Goal: Entertainment & Leisure: Consume media (video, audio)

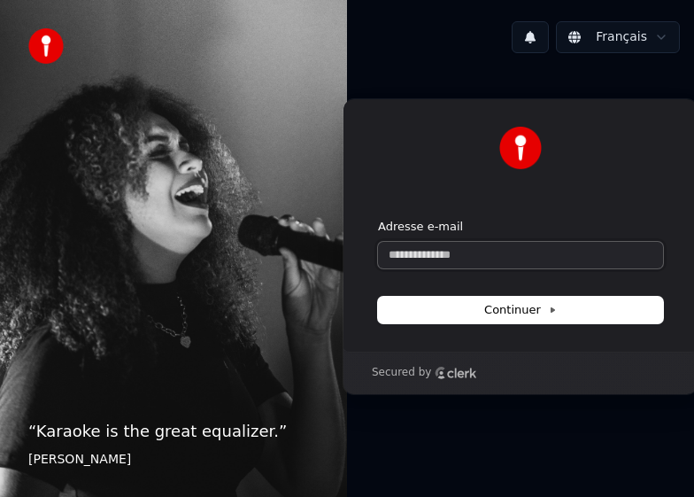
click at [551, 255] on input "Adresse e-mail" at bounding box center [520, 255] width 285 height 27
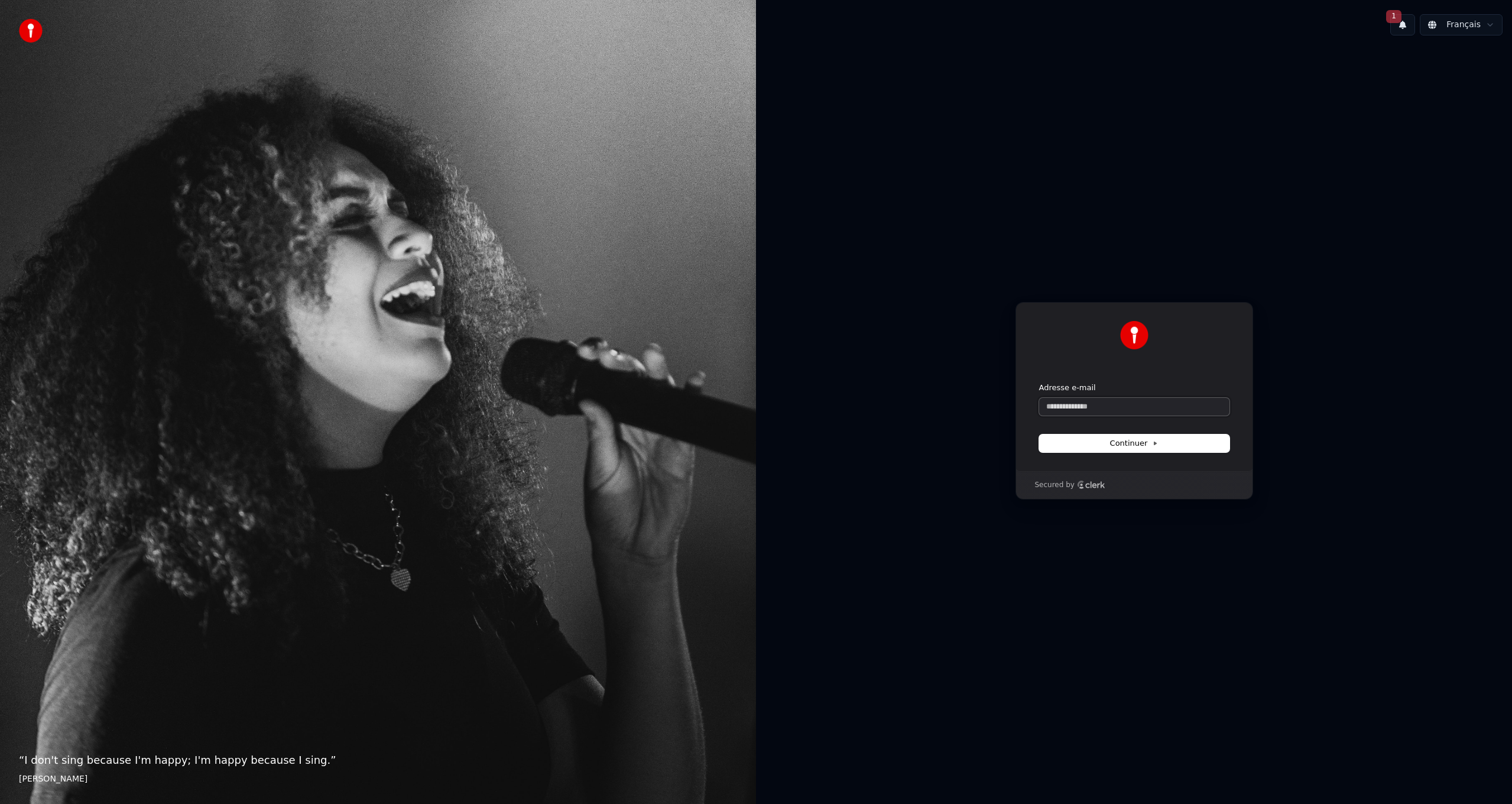
click at [1107, 409] on input "Adresse e-mail" at bounding box center [1134, 406] width 190 height 18
click at [1039, 382] on button "submit" at bounding box center [1039, 382] width 0 height 0
type input "**********"
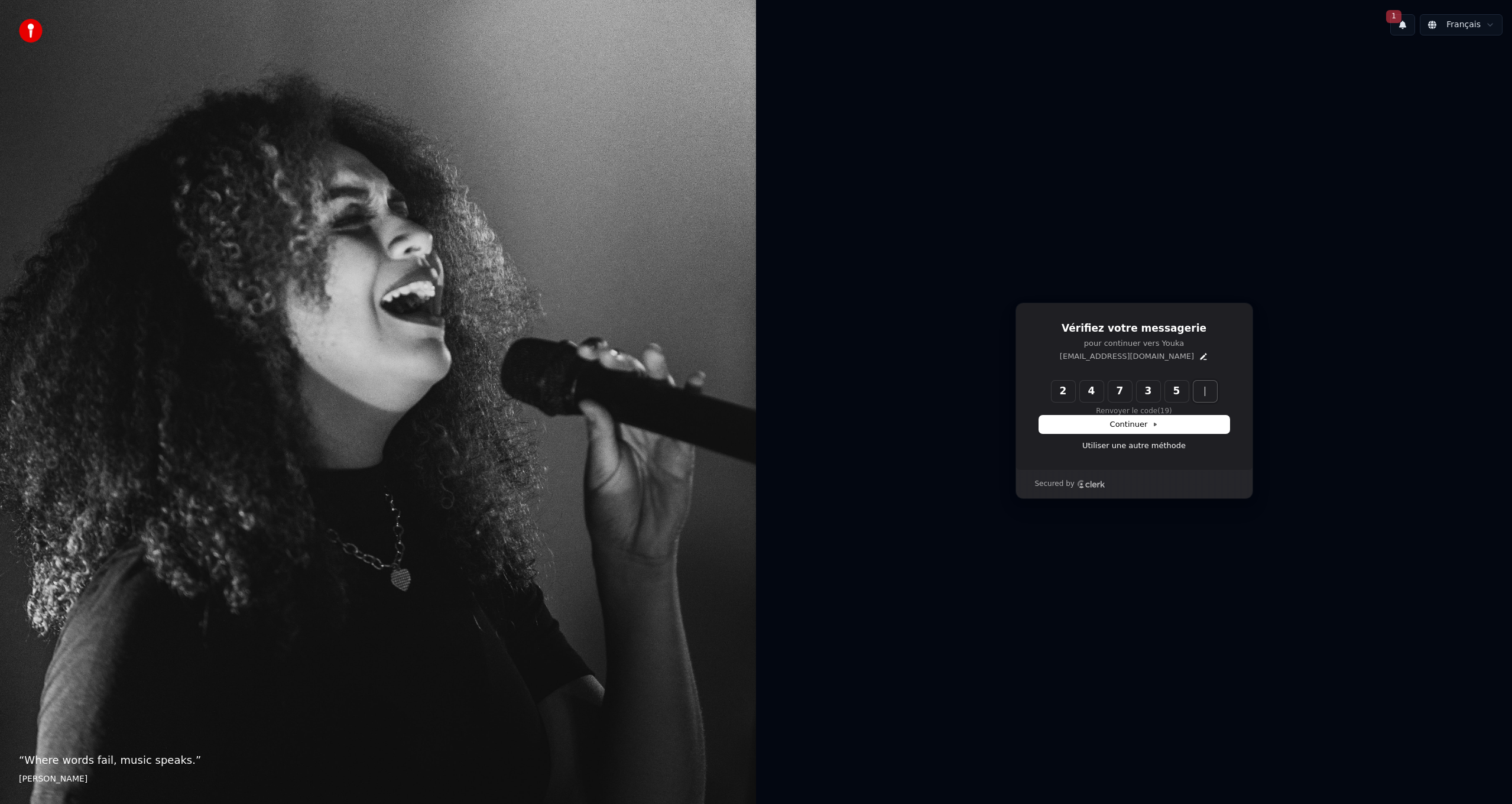
type input "******"
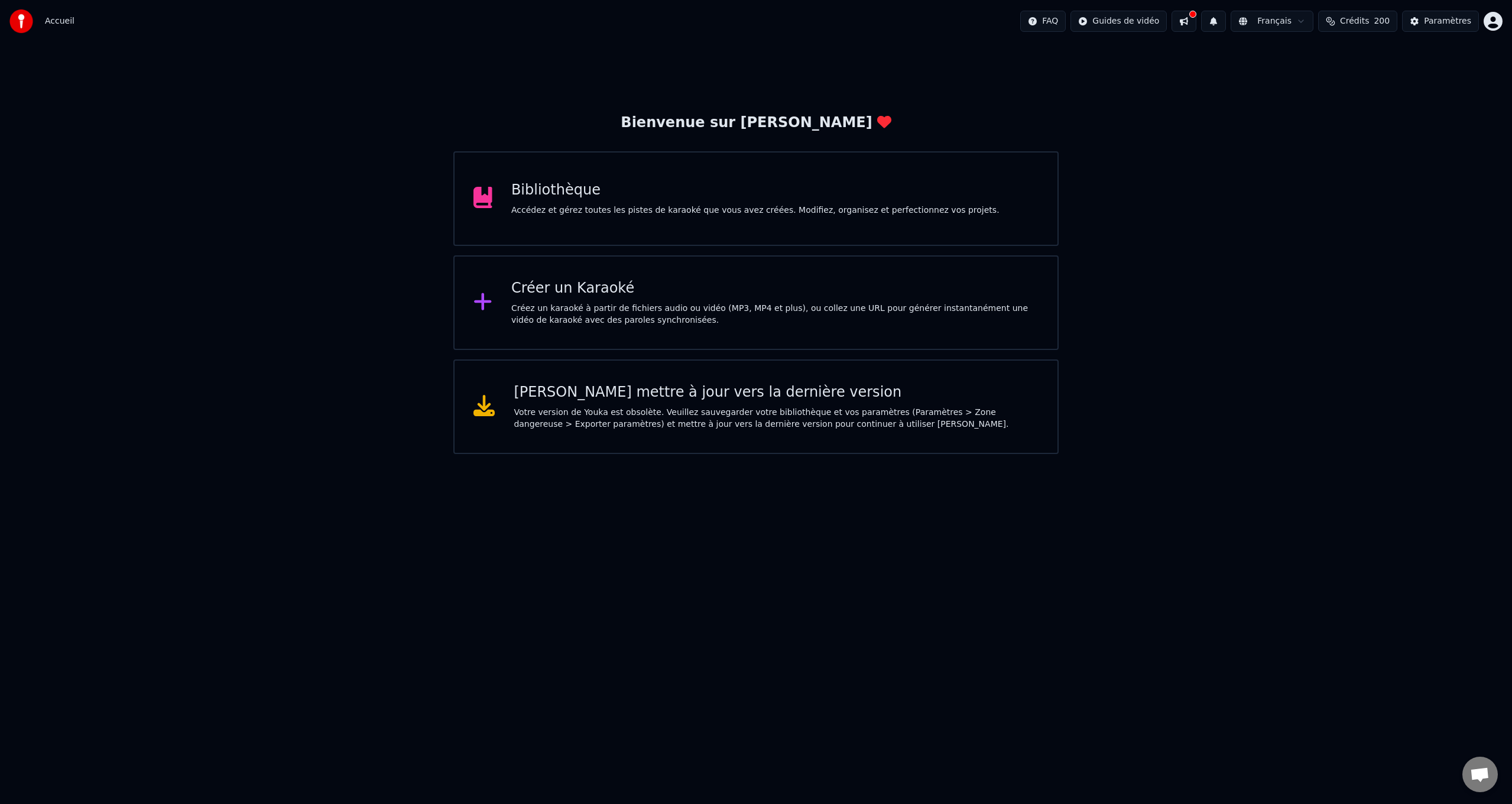
click at [604, 183] on div "Bibliothèque" at bounding box center [755, 190] width 488 height 19
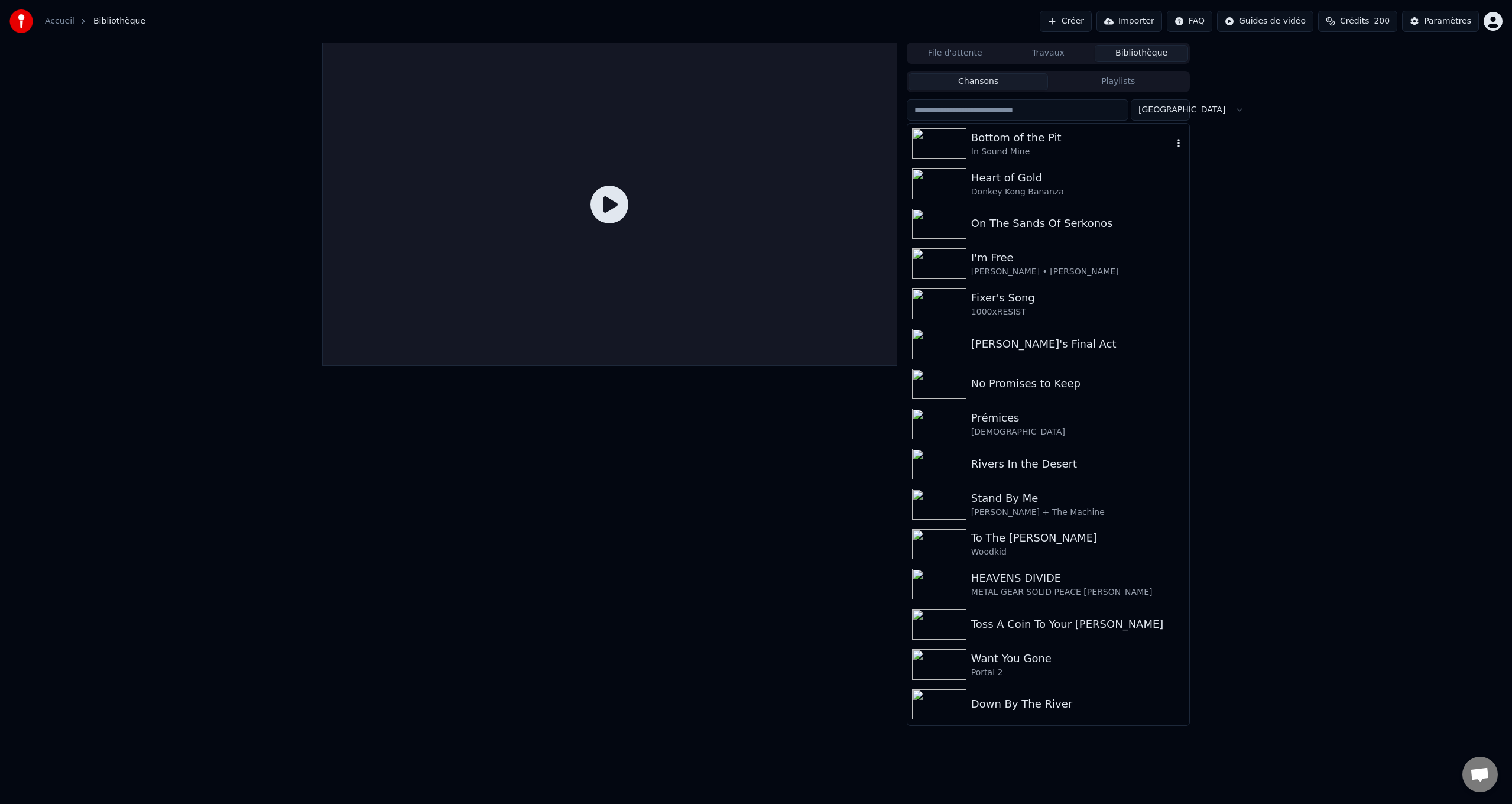
click at [1006, 142] on div "Bottom of the Pit" at bounding box center [1072, 137] width 202 height 17
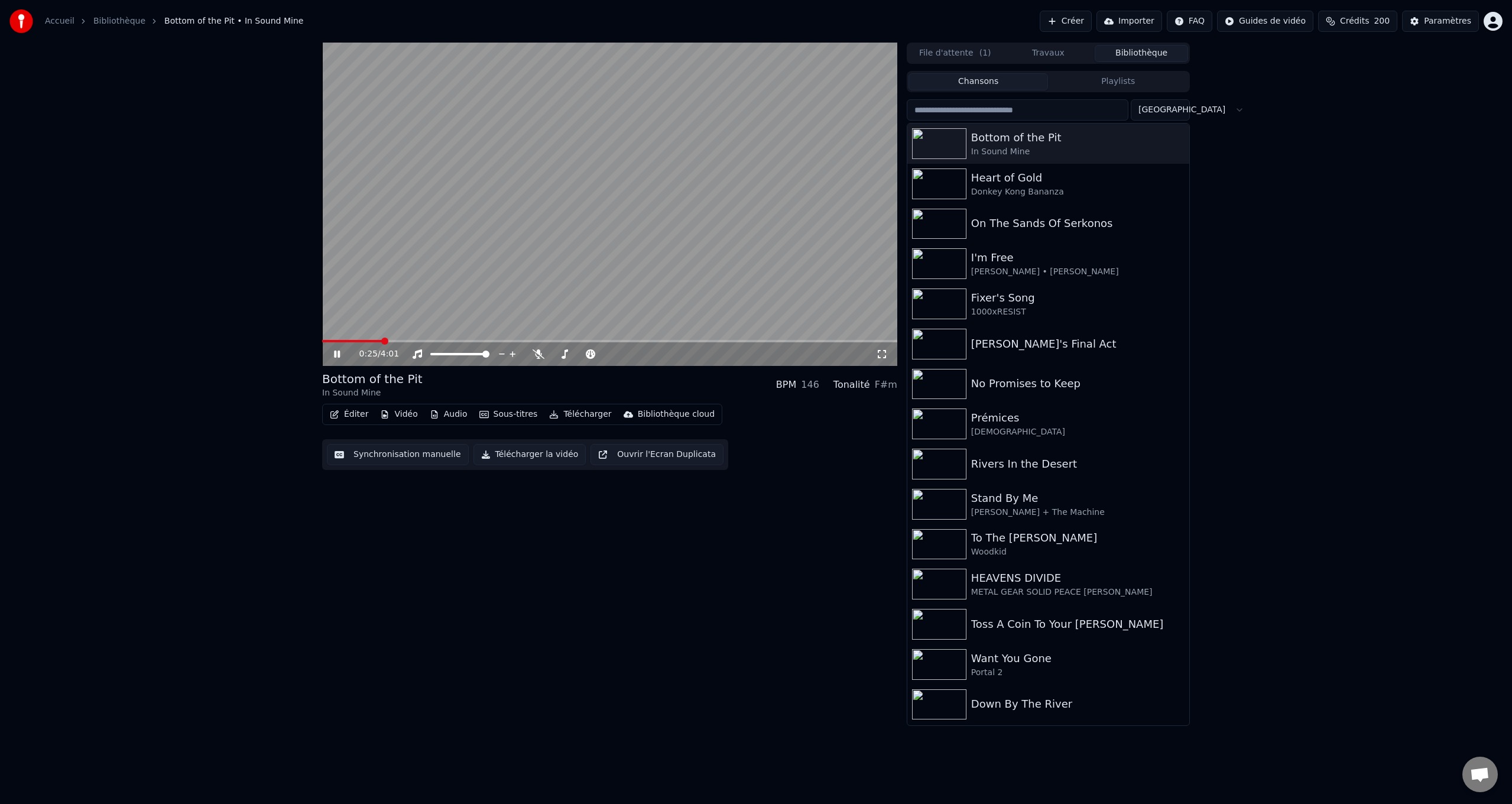
click at [381, 340] on span at bounding box center [610, 341] width 575 height 3
click at [536, 353] on icon at bounding box center [538, 354] width 12 height 9
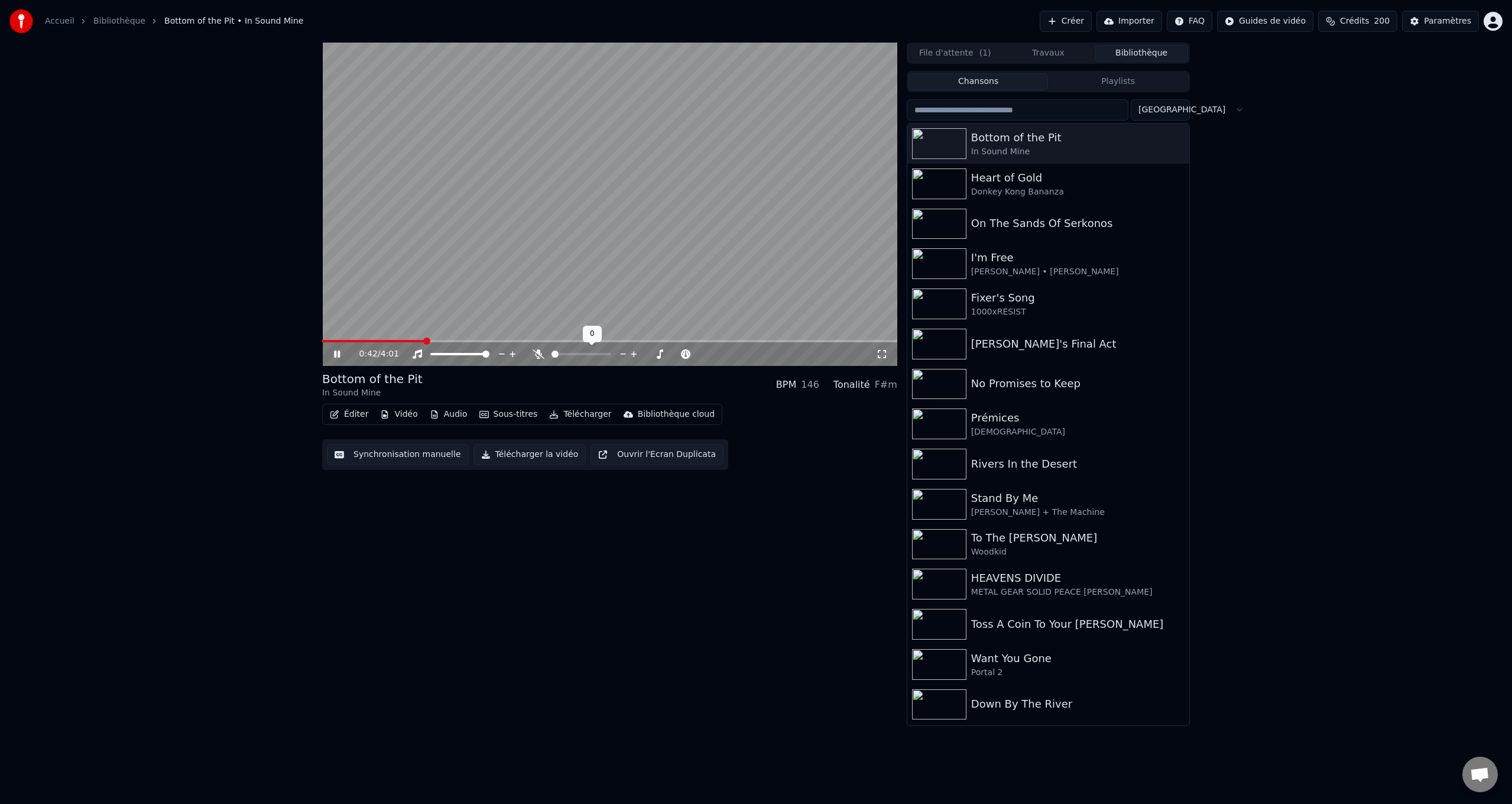
click at [536, 353] on icon at bounding box center [538, 354] width 12 height 9
click at [539, 354] on icon at bounding box center [538, 354] width 7 height 9
click at [539, 354] on icon at bounding box center [538, 354] width 12 height 9
click at [539, 354] on icon at bounding box center [538, 354] width 7 height 9
click at [537, 348] on div "1:59 / 4:01" at bounding box center [617, 354] width 516 height 12
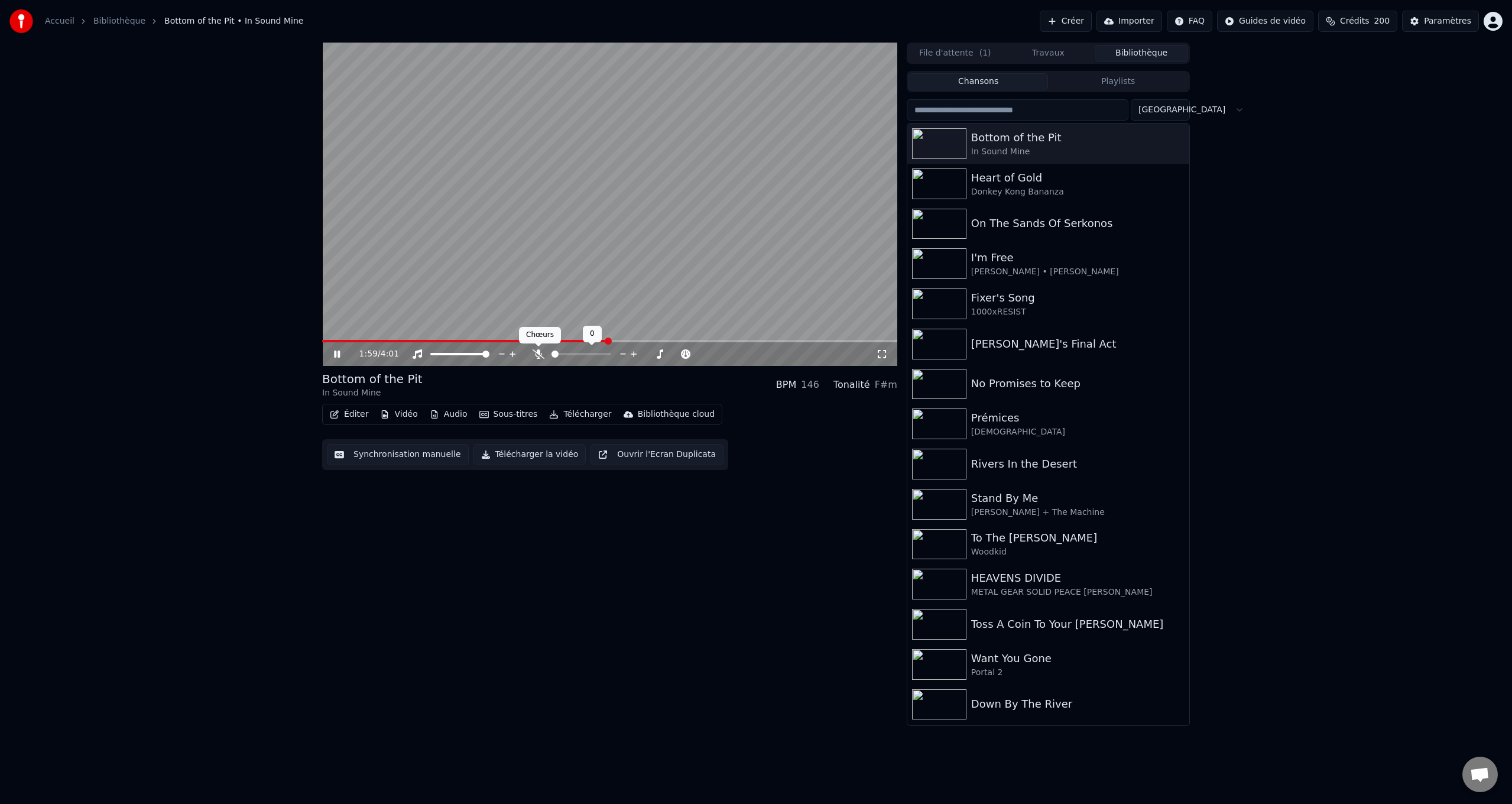
click at [537, 353] on icon at bounding box center [538, 354] width 12 height 9
click at [591, 356] on span at bounding box center [589, 354] width 7 height 7
click at [665, 194] on video at bounding box center [610, 204] width 575 height 323
drag, startPoint x: 337, startPoint y: 352, endPoint x: 360, endPoint y: 355, distance: 23.2
click at [337, 352] on icon at bounding box center [337, 354] width 7 height 8
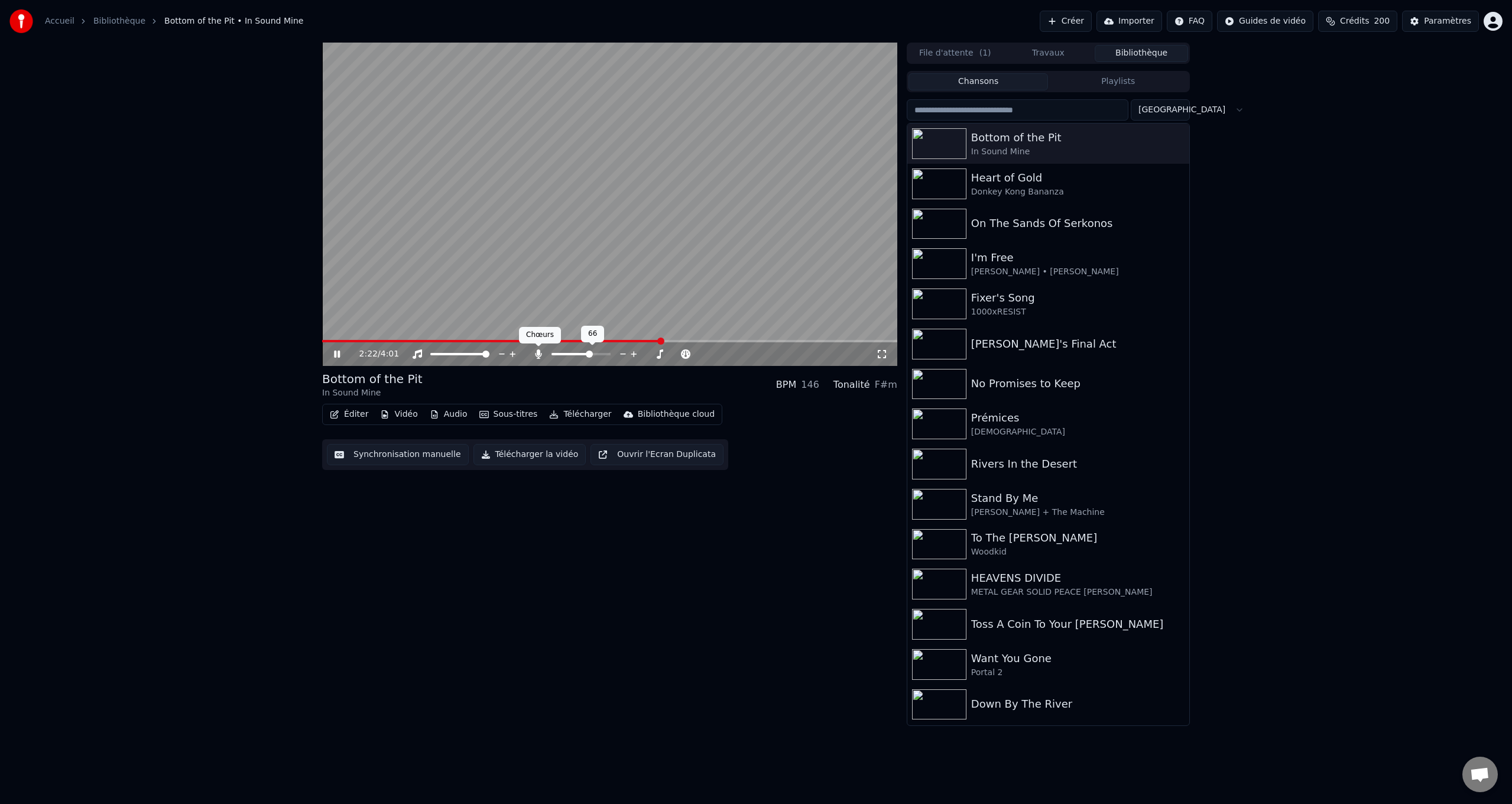
click at [535, 349] on icon at bounding box center [538, 354] width 12 height 9
click at [539, 352] on icon at bounding box center [538, 354] width 12 height 9
click at [328, 339] on video at bounding box center [610, 204] width 575 height 323
click at [1351, 24] on span "Crédits" at bounding box center [1354, 21] width 29 height 12
click at [334, 352] on icon at bounding box center [337, 354] width 7 height 8
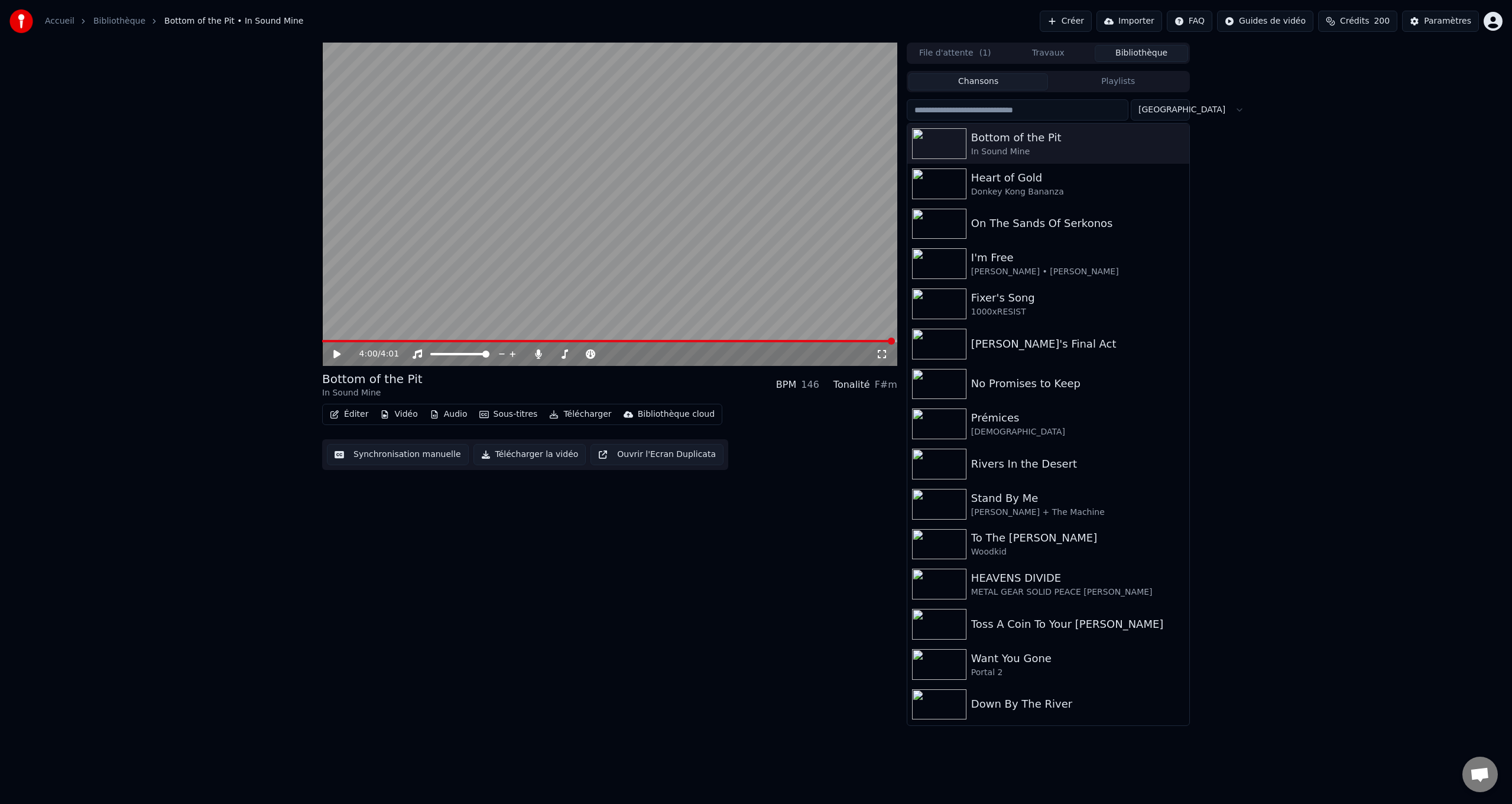
click at [342, 341] on span at bounding box center [609, 341] width 573 height 3
click at [334, 354] on icon at bounding box center [337, 354] width 7 height 8
click at [534, 353] on icon at bounding box center [538, 354] width 12 height 9
click at [532, 353] on icon at bounding box center [538, 354] width 12 height 9
click at [353, 340] on span at bounding box center [608, 341] width 571 height 3
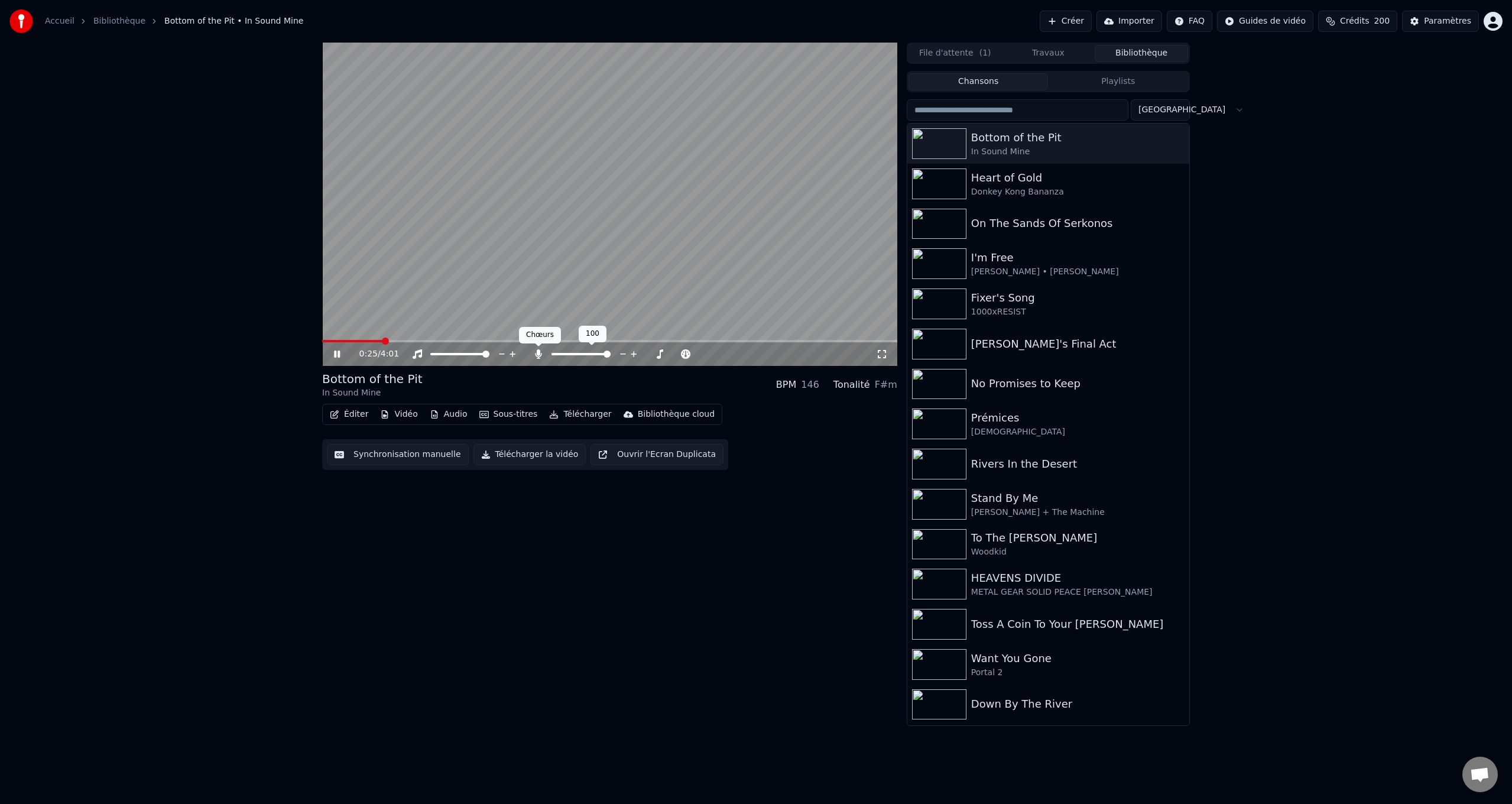
click at [538, 353] on icon at bounding box center [538, 354] width 7 height 9
click at [1019, 191] on div "Donkey Kong Bananza" at bounding box center [1072, 192] width 202 height 12
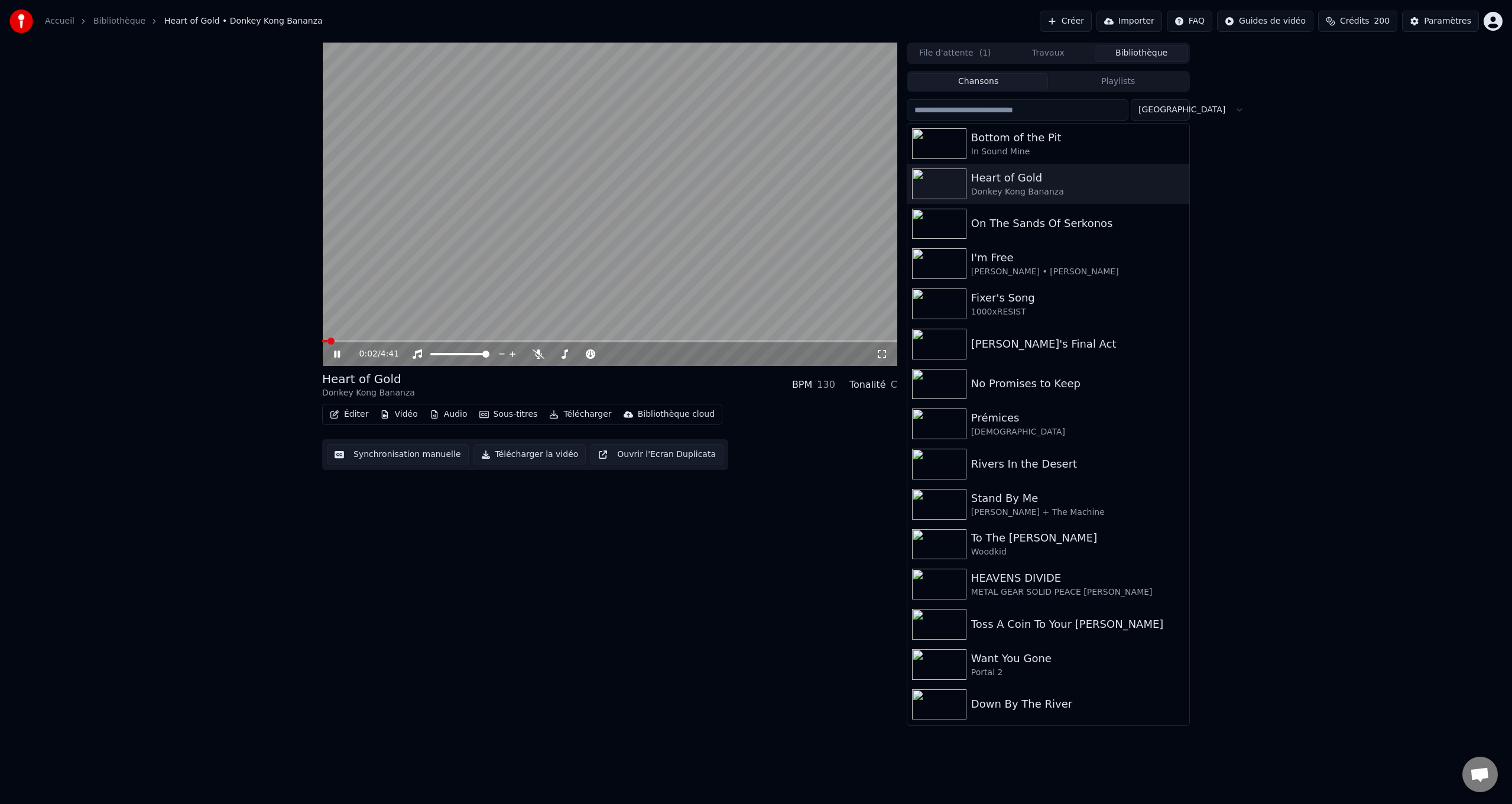
click at [372, 338] on video at bounding box center [610, 204] width 575 height 323
click at [348, 341] on span at bounding box center [610, 341] width 575 height 3
click at [336, 350] on icon at bounding box center [346, 354] width 28 height 9
click at [541, 352] on icon at bounding box center [538, 354] width 12 height 9
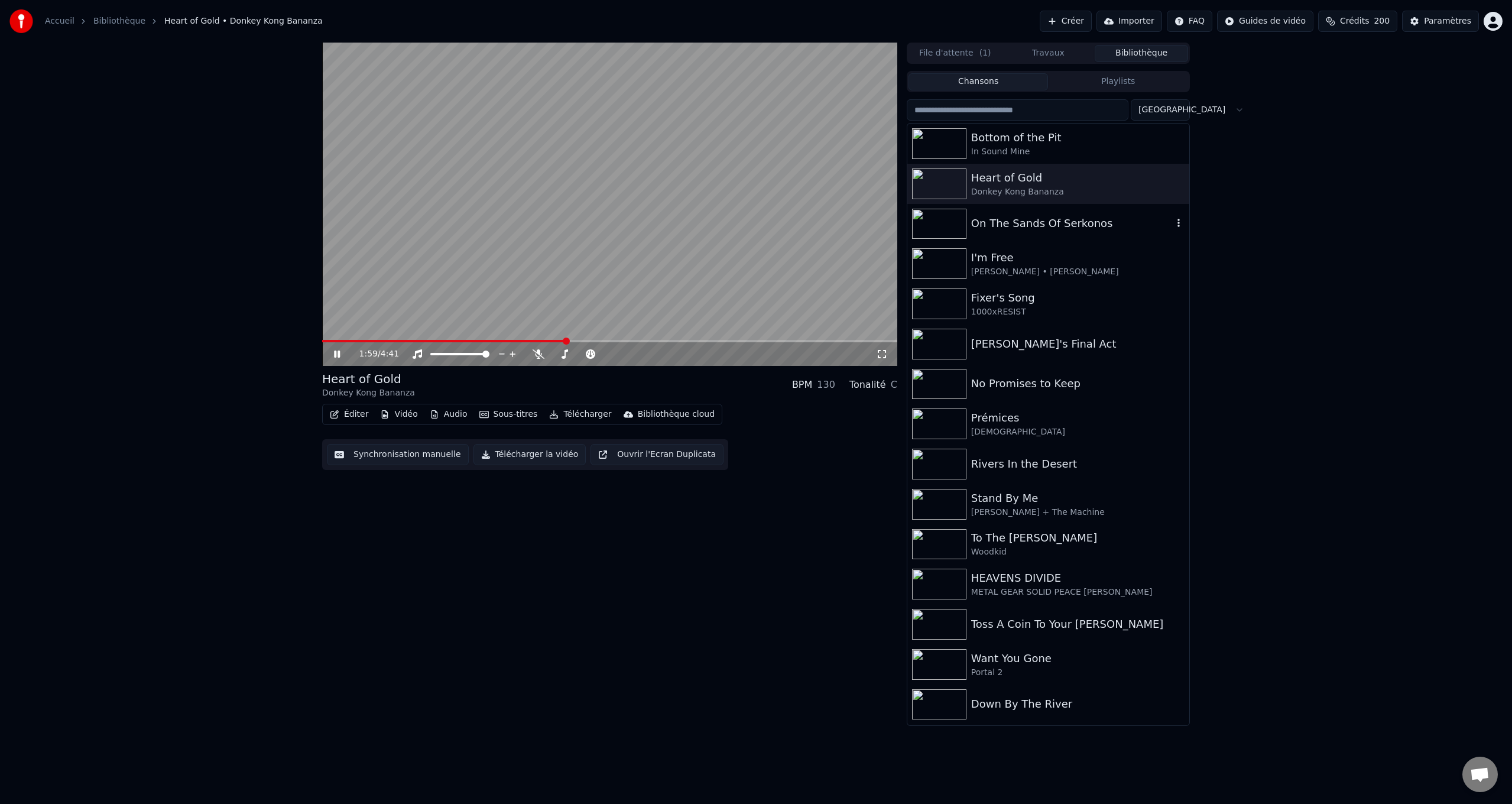
click at [1028, 225] on div "On The Sands Of Serkonos" at bounding box center [1072, 223] width 202 height 17
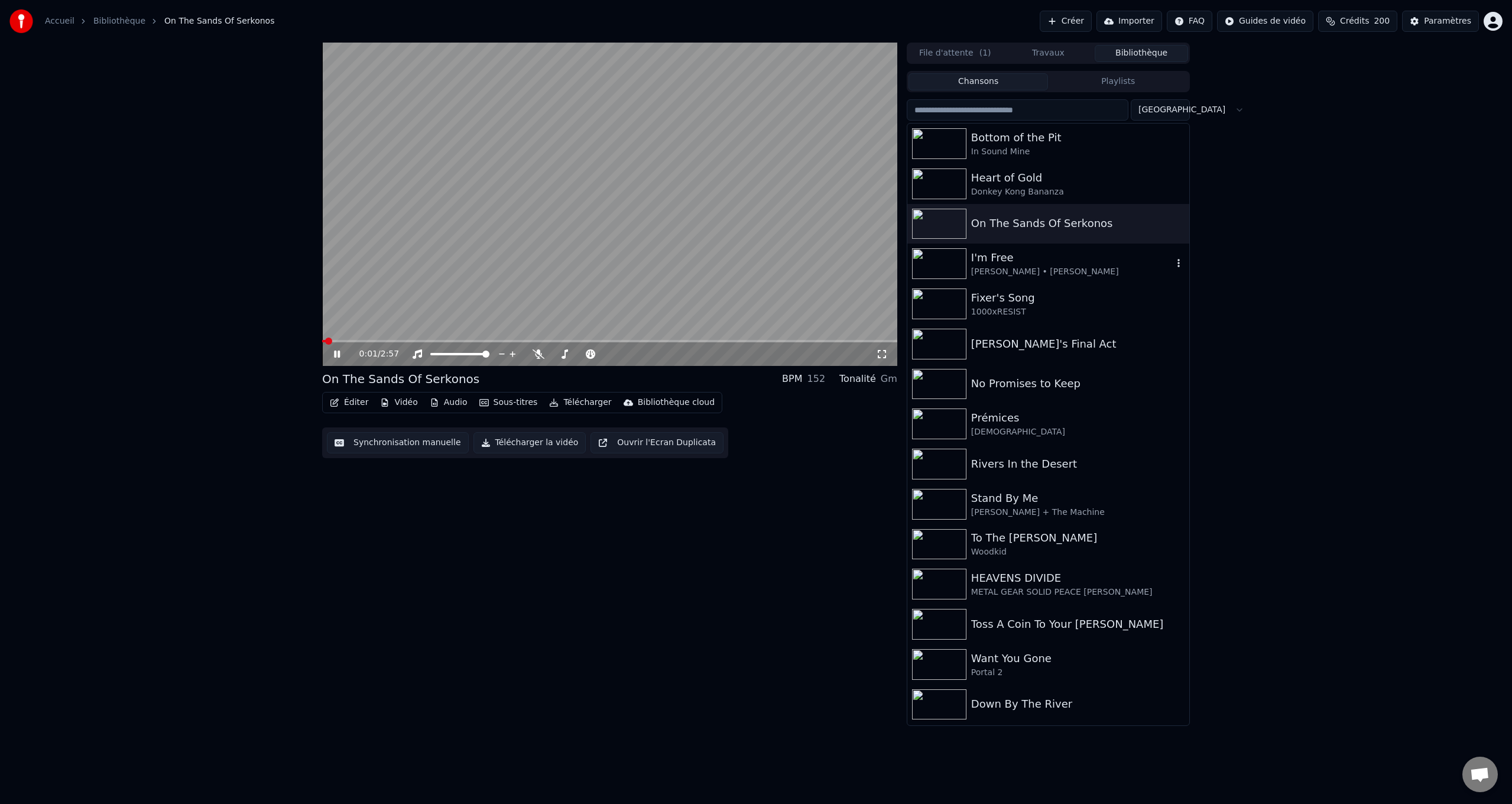
click at [1006, 261] on div "I'm Free" at bounding box center [1072, 258] width 202 height 17
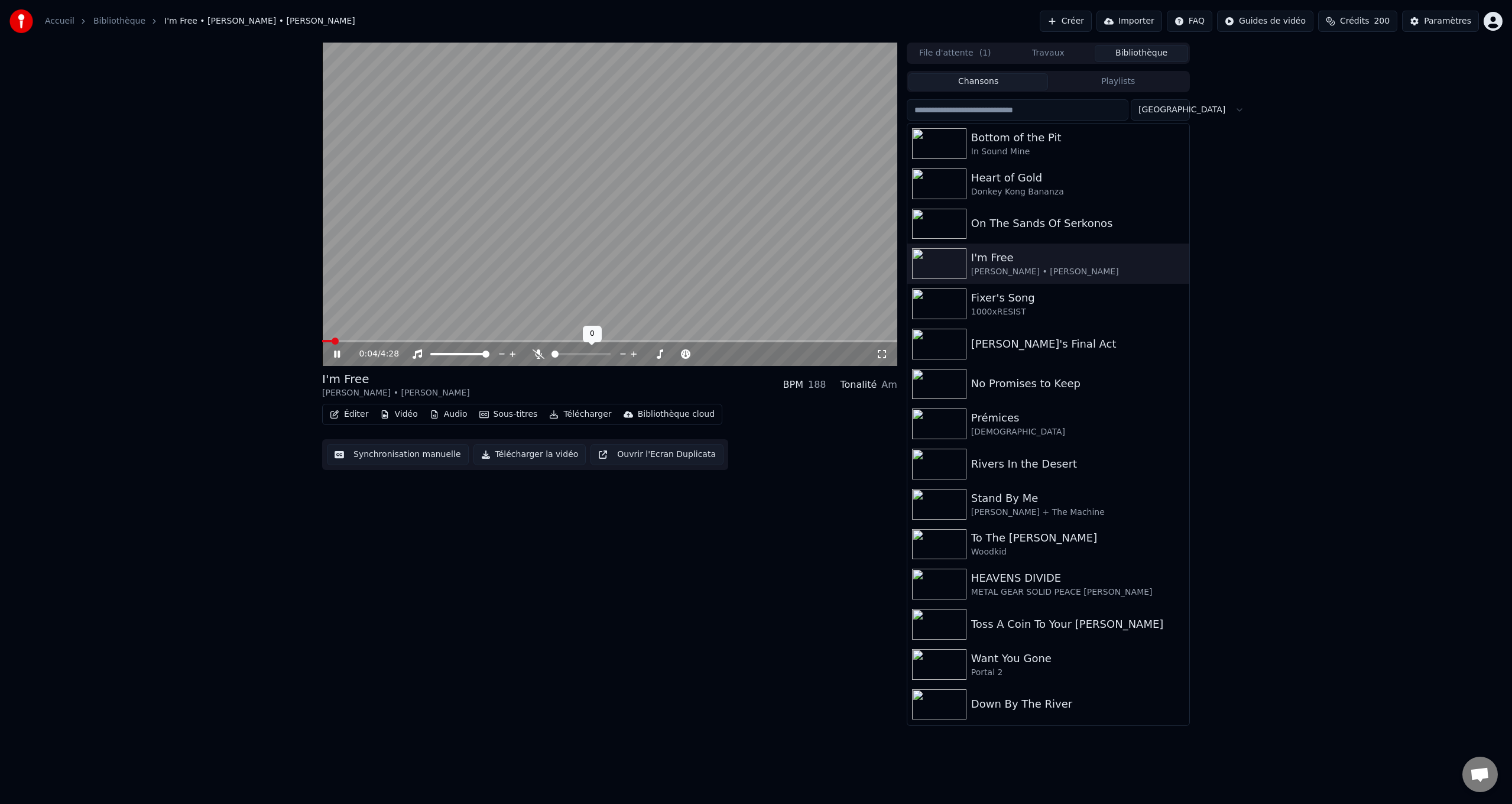
click at [540, 354] on icon at bounding box center [538, 354] width 12 height 9
click at [531, 340] on span at bounding box center [610, 341] width 575 height 3
click at [539, 354] on icon at bounding box center [538, 354] width 7 height 9
click at [582, 338] on video at bounding box center [610, 204] width 575 height 323
click at [582, 342] on span at bounding box center [610, 341] width 575 height 3
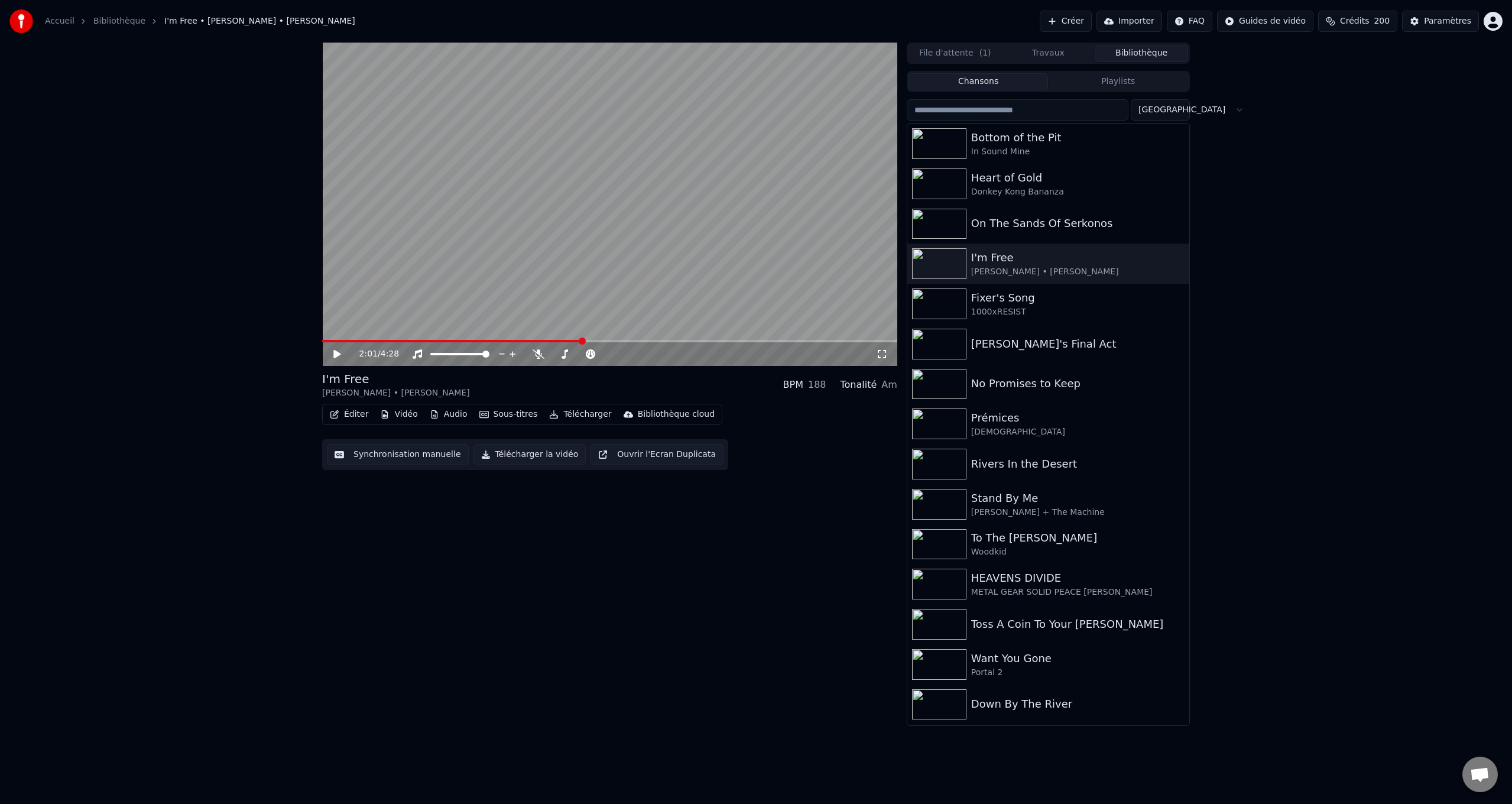
click at [334, 352] on icon at bounding box center [337, 354] width 7 height 8
click at [540, 356] on icon at bounding box center [538, 354] width 12 height 9
click at [1025, 376] on div "No Promises to Keep" at bounding box center [1072, 383] width 202 height 17
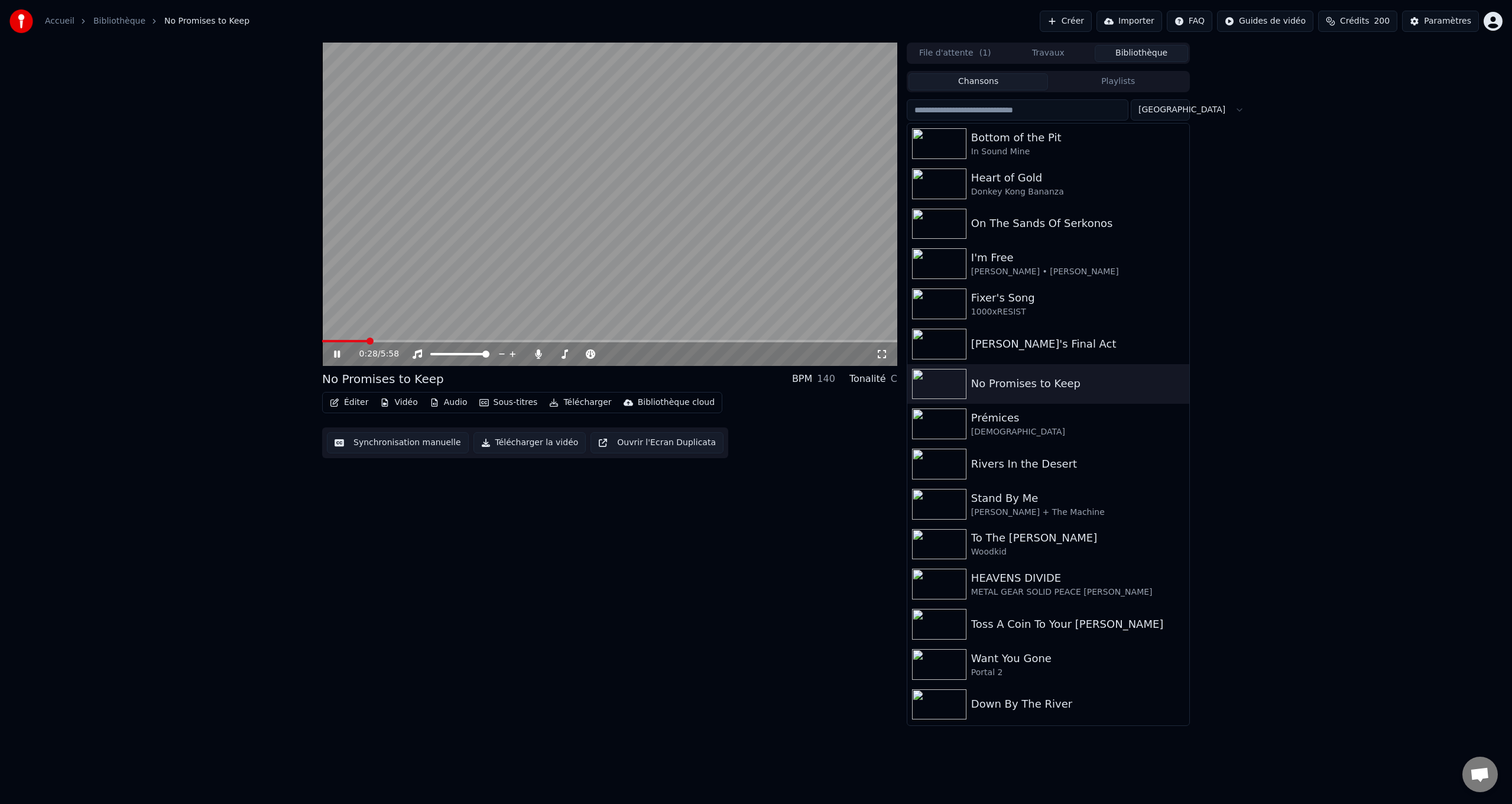
click at [367, 340] on span at bounding box center [610, 341] width 575 height 3
click at [436, 342] on span at bounding box center [610, 341] width 575 height 3
click at [460, 342] on span at bounding box center [610, 341] width 575 height 3
click at [448, 340] on span at bounding box center [386, 341] width 127 height 3
drag, startPoint x: 539, startPoint y: 355, endPoint x: 546, endPoint y: 354, distance: 7.1
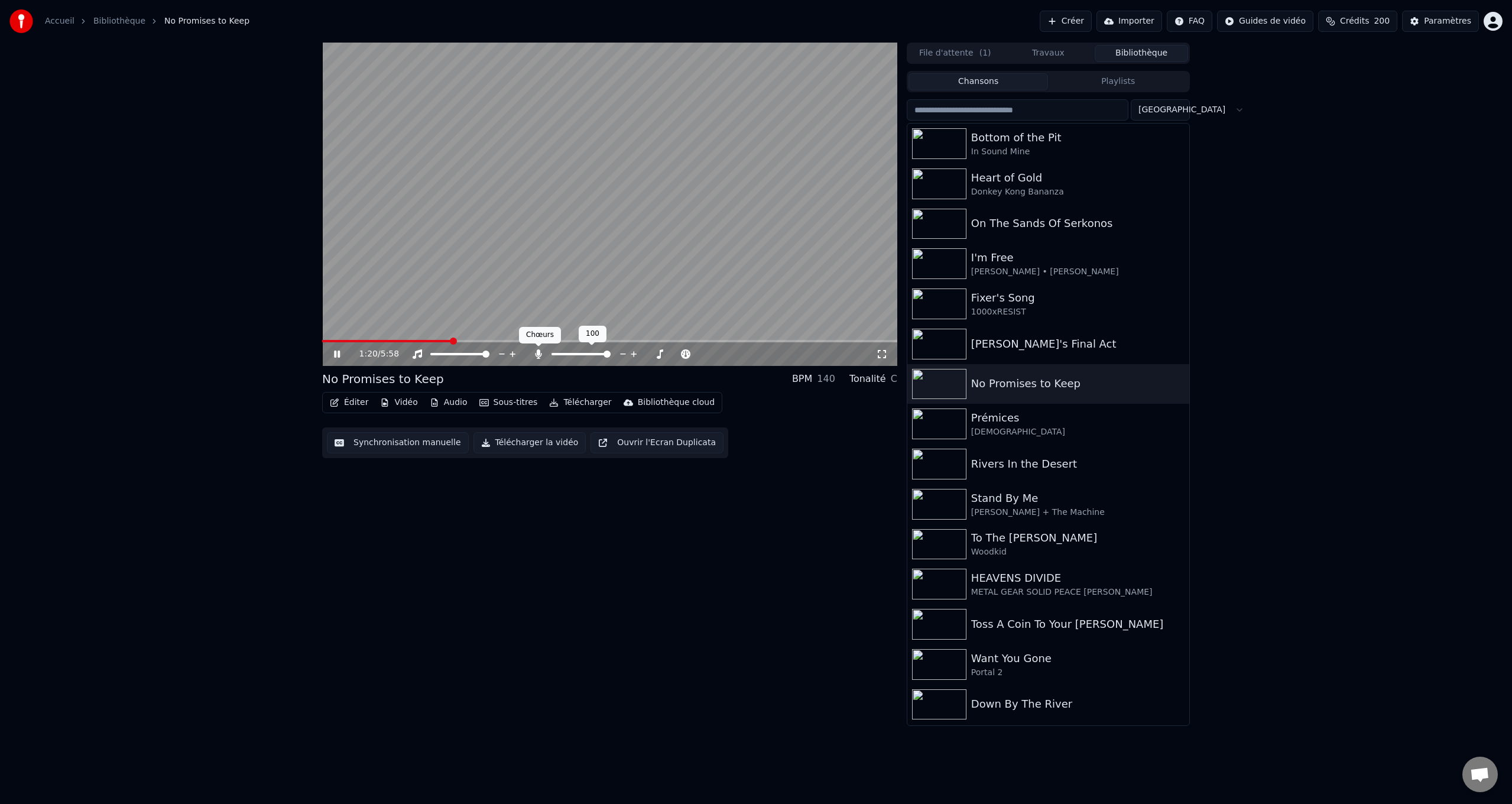
click at [540, 354] on icon at bounding box center [538, 354] width 12 height 9
